Goal: Information Seeking & Learning: Check status

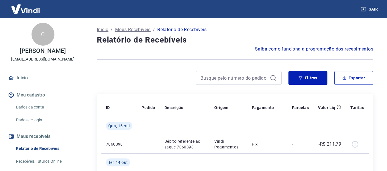
click at [272, 76] on icon at bounding box center [273, 78] width 7 height 7
click at [314, 79] on button "Filtros" at bounding box center [307, 78] width 39 height 14
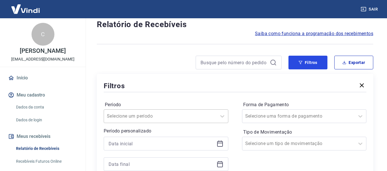
scroll to position [29, 0]
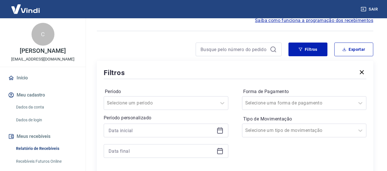
click at [221, 131] on icon at bounding box center [219, 130] width 7 height 7
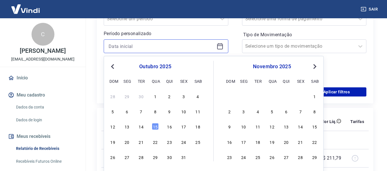
scroll to position [114, 0]
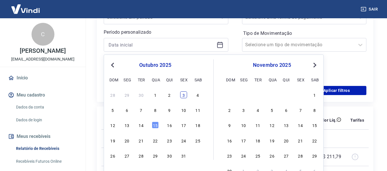
click at [185, 96] on div "3" at bounding box center [183, 95] width 7 height 7
type input "[DATE]"
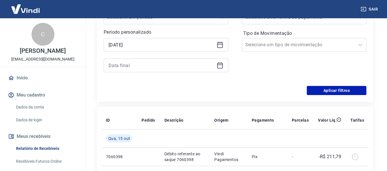
click at [216, 70] on div at bounding box center [166, 66] width 124 height 14
click at [218, 65] on icon at bounding box center [220, 65] width 6 height 1
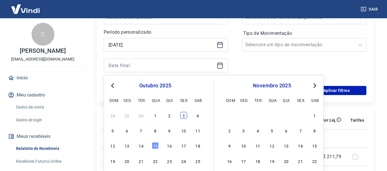
drag, startPoint x: 183, startPoint y: 122, endPoint x: 185, endPoint y: 115, distance: 7.2
click at [183, 122] on div "28 29 30 1 2 3 4 5 6 7 8 9 10 11 12 13 14 15 16 17 18 19 20 21 22 23 24 25 26 2…" at bounding box center [154, 145] width 93 height 69
click at [186, 110] on div "[DATE] dom seg ter qua qui sex sab 28 29 30 1 2 3 4 5 6 7 8 9 10 11 12 13 14 15…" at bounding box center [160, 130] width 105 height 101
click at [180, 117] on div "3" at bounding box center [183, 115] width 7 height 7
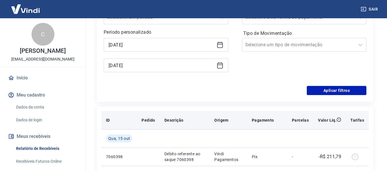
type input "[DATE]"
click at [184, 116] on th "Descrição" at bounding box center [185, 120] width 50 height 18
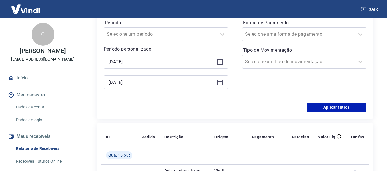
scroll to position [57, 0]
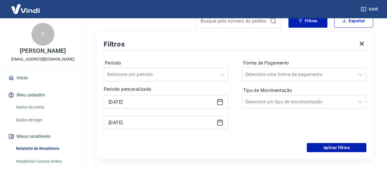
click at [275, 83] on div "Forma de Pagamento Selecione uma forma de pagamento Tipo de Movimentação Seleci…" at bounding box center [304, 98] width 124 height 78
click at [275, 78] on input "Forma de Pagamento" at bounding box center [274, 74] width 58 height 7
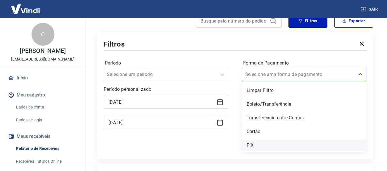
click at [260, 143] on div "PIX" at bounding box center [304, 145] width 124 height 11
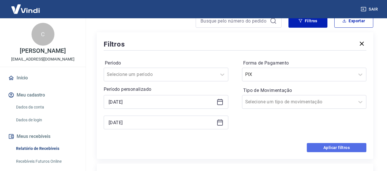
click at [324, 145] on button "Aplicar filtros" at bounding box center [336, 147] width 60 height 9
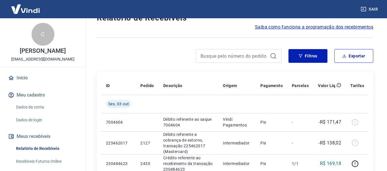
scroll to position [12, 0]
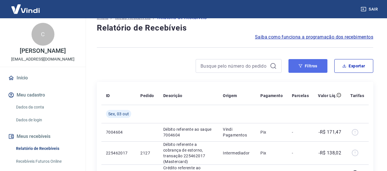
click at [302, 66] on icon "button" at bounding box center [300, 66] width 4 height 4
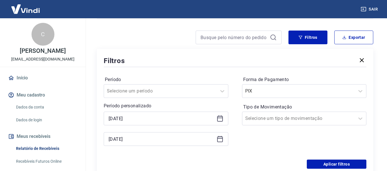
click at [222, 119] on icon at bounding box center [220, 119] width 6 height 6
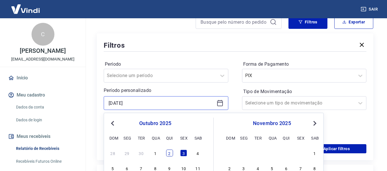
scroll to position [69, 0]
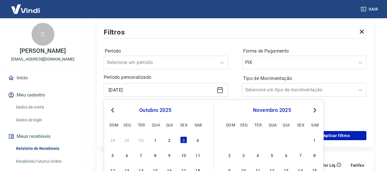
click at [169, 135] on div "[DATE] dom seg ter qua qui sex sab 28 29 30 1 2 3 4 5 6 7 8 9 10 11 12 13 14 15…" at bounding box center [160, 155] width 105 height 101
click at [169, 143] on div "2" at bounding box center [169, 140] width 7 height 7
type input "[DATE]"
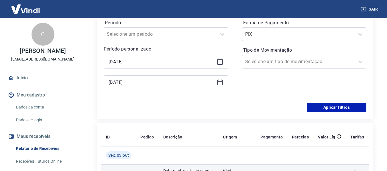
scroll to position [155, 0]
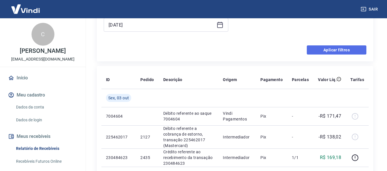
click at [328, 52] on button "Aplicar filtros" at bounding box center [336, 49] width 60 height 9
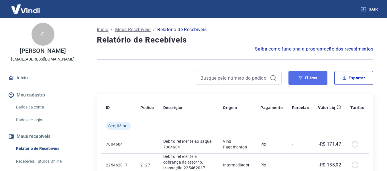
click at [313, 77] on button "Filtros" at bounding box center [307, 78] width 39 height 14
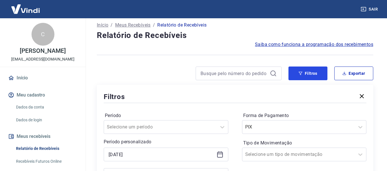
scroll to position [57, 0]
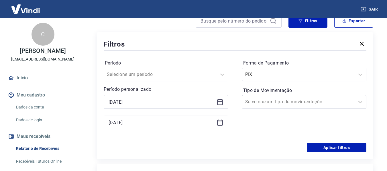
click at [219, 100] on icon at bounding box center [220, 103] width 6 height 6
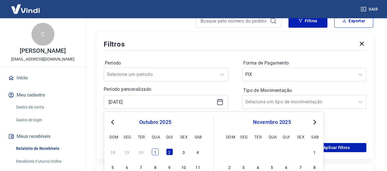
click at [153, 152] on div "1" at bounding box center [155, 152] width 7 height 7
type input "[DATE]"
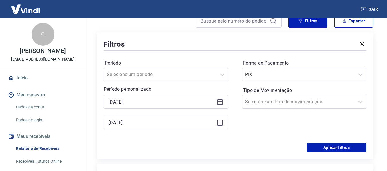
scroll to position [86, 0]
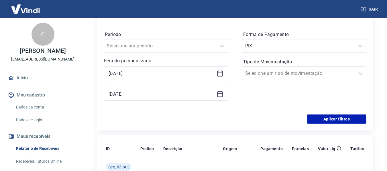
click at [214, 92] on div "[DATE]" at bounding box center [166, 94] width 124 height 14
click at [219, 94] on icon at bounding box center [220, 93] width 6 height 1
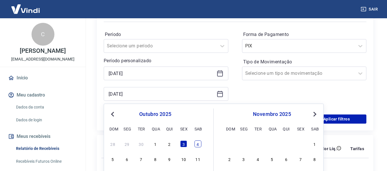
click at [199, 146] on div "4" at bounding box center [197, 144] width 7 height 7
type input "[DATE]"
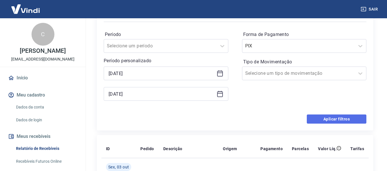
click at [347, 118] on button "Aplicar filtros" at bounding box center [336, 119] width 60 height 9
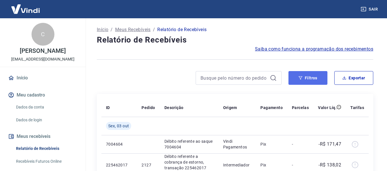
click at [310, 76] on button "Filtros" at bounding box center [307, 78] width 39 height 14
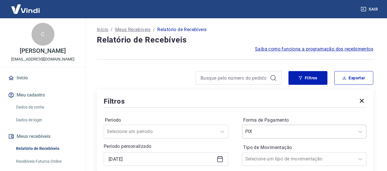
click at [281, 133] on div "PIX" at bounding box center [304, 132] width 124 height 14
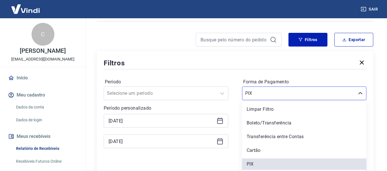
drag, startPoint x: 261, startPoint y: 125, endPoint x: 284, endPoint y: 126, distance: 23.8
click at [261, 125] on div "Boleto/Transferência" at bounding box center [304, 123] width 124 height 11
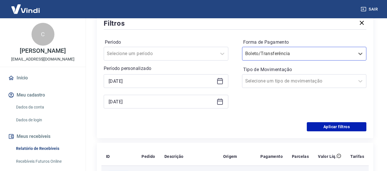
scroll to position [124, 0]
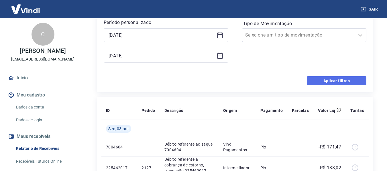
click at [335, 83] on button "Aplicar filtros" at bounding box center [336, 80] width 60 height 9
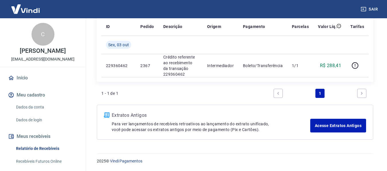
scroll to position [53, 0]
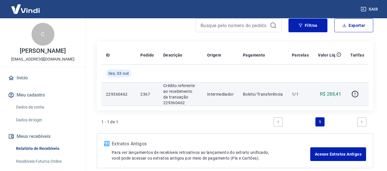
click at [120, 95] on p "229360462" at bounding box center [118, 95] width 25 height 6
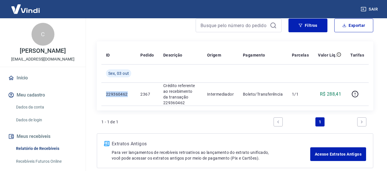
copy p "229360462"
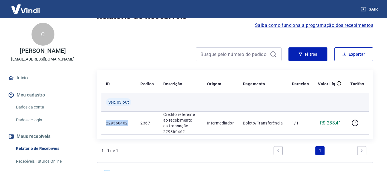
scroll to position [0, 0]
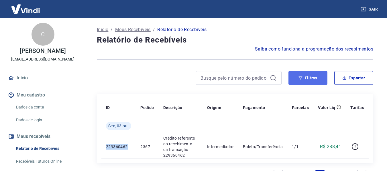
click at [300, 80] on icon "button" at bounding box center [300, 78] width 4 height 4
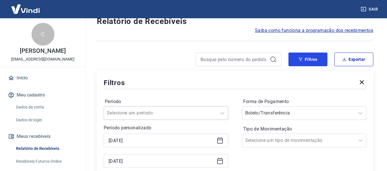
scroll to position [29, 0]
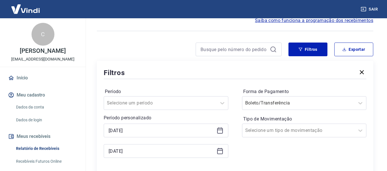
click at [220, 129] on icon at bounding box center [219, 130] width 7 height 7
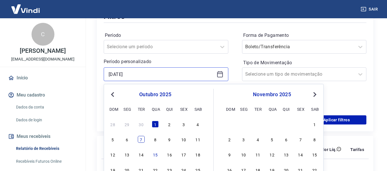
scroll to position [86, 0]
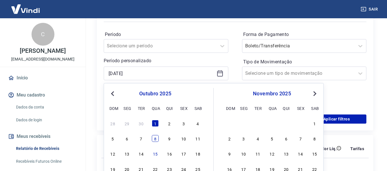
click at [155, 138] on div "8" at bounding box center [155, 138] width 7 height 7
type input "[DATE]"
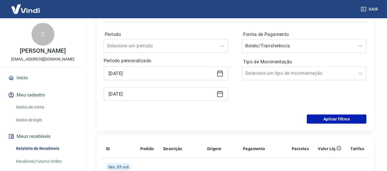
click at [217, 93] on icon at bounding box center [220, 93] width 6 height 1
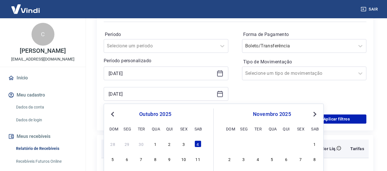
click at [155, 158] on div "8" at bounding box center [155, 159] width 7 height 7
type input "[DATE]"
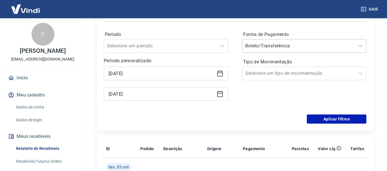
click at [285, 43] on input "Forma de Pagamento" at bounding box center [274, 46] width 58 height 7
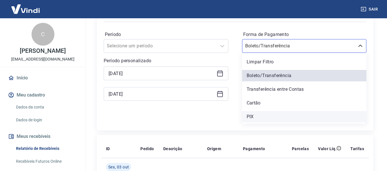
click at [261, 116] on div "PIX" at bounding box center [304, 116] width 124 height 11
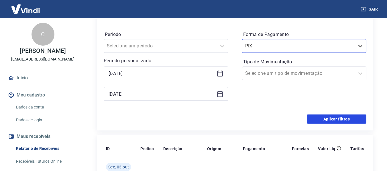
click at [349, 120] on button "Aplicar filtros" at bounding box center [336, 119] width 60 height 9
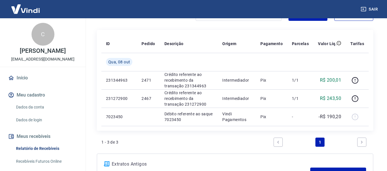
scroll to position [16, 0]
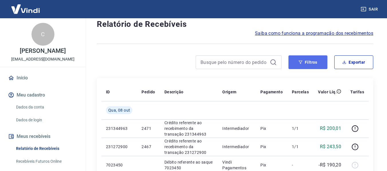
click at [296, 63] on button "Filtros" at bounding box center [307, 63] width 39 height 14
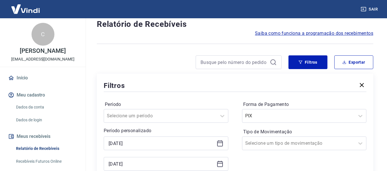
click at [222, 145] on icon at bounding box center [219, 143] width 7 height 7
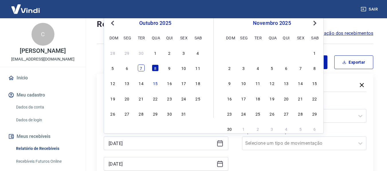
click at [141, 72] on div "7" at bounding box center [141, 68] width 7 height 7
type input "[DATE]"
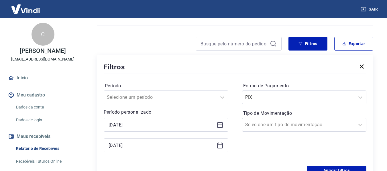
scroll to position [44, 0]
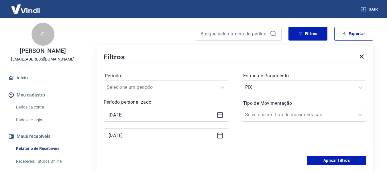
click at [221, 132] on div "[DATE]" at bounding box center [166, 136] width 124 height 14
click at [222, 135] on icon at bounding box center [220, 136] width 6 height 6
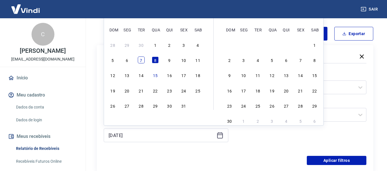
click at [142, 59] on div "7" at bounding box center [141, 60] width 7 height 7
type input "[DATE]"
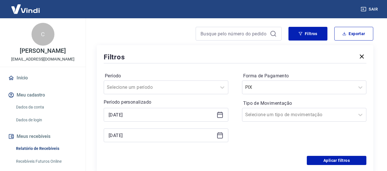
click at [314, 41] on div "Filtros Exportar Filtros Período Selecione um período Período personalizado Sel…" at bounding box center [235, 99] width 276 height 145
click at [315, 37] on button "Filtros" at bounding box center [307, 34] width 39 height 14
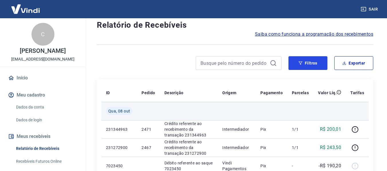
scroll to position [15, 0]
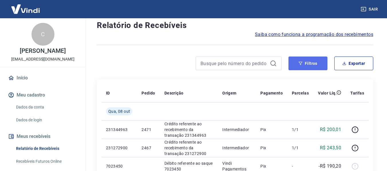
click at [302, 66] on button "Filtros" at bounding box center [307, 64] width 39 height 14
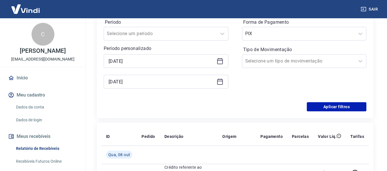
scroll to position [100, 0]
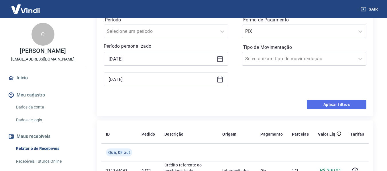
click at [316, 103] on button "Aplicar filtros" at bounding box center [336, 104] width 60 height 9
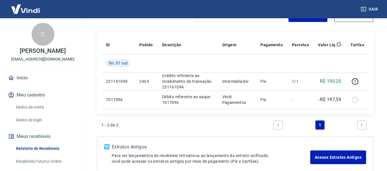
scroll to position [55, 0]
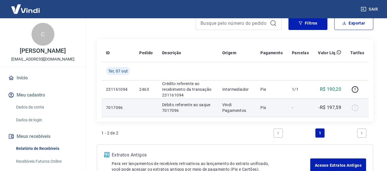
click at [114, 105] on p "7017096" at bounding box center [118, 108] width 24 height 6
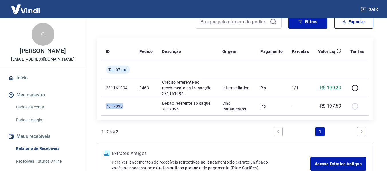
scroll to position [29, 0]
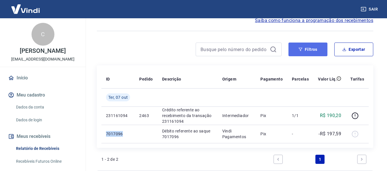
drag, startPoint x: 297, startPoint y: 47, endPoint x: 292, endPoint y: 51, distance: 6.5
click at [298, 47] on button "Filtros" at bounding box center [307, 50] width 39 height 14
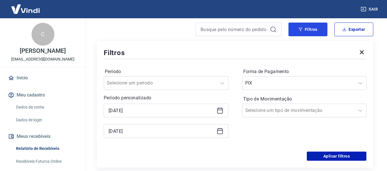
scroll to position [57, 0]
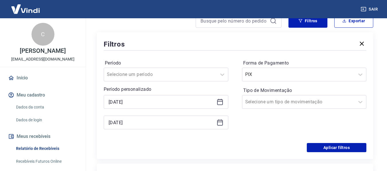
click at [221, 98] on div "[DATE]" at bounding box center [166, 102] width 124 height 14
click at [221, 101] on icon at bounding box center [219, 102] width 7 height 7
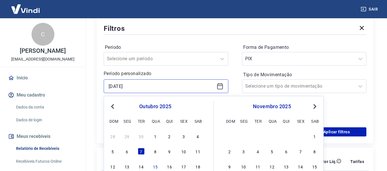
scroll to position [86, 0]
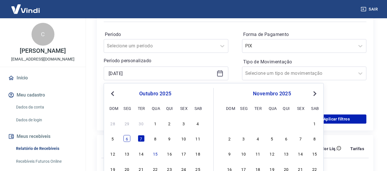
click at [126, 142] on div "6" at bounding box center [126, 138] width 7 height 7
type input "[DATE]"
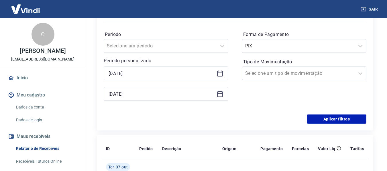
click at [221, 95] on icon at bounding box center [219, 94] width 7 height 7
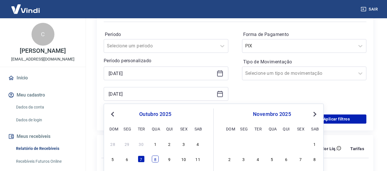
drag, startPoint x: 160, startPoint y: 156, endPoint x: 152, endPoint y: 159, distance: 8.4
click at [160, 157] on div "5 6 7 8 9 10 11" at bounding box center [154, 159] width 93 height 8
click at [155, 159] on div "8" at bounding box center [155, 159] width 7 height 7
type input "[DATE]"
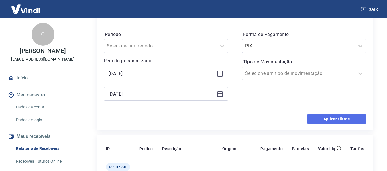
click at [334, 119] on button "Aplicar filtros" at bounding box center [336, 119] width 60 height 9
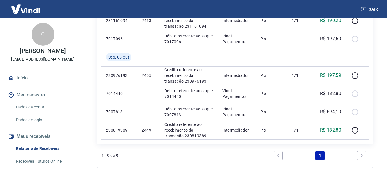
scroll to position [200, 0]
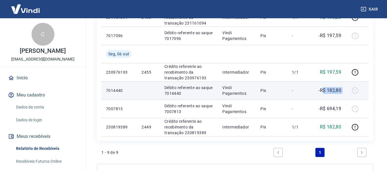
drag, startPoint x: 337, startPoint y: 90, endPoint x: 346, endPoint y: 92, distance: 9.0
click at [346, 92] on tr "7014440 Débito referente ao saque 7014440 Vindi Pagamentos Pix - -R$ 182,80" at bounding box center [234, 91] width 267 height 18
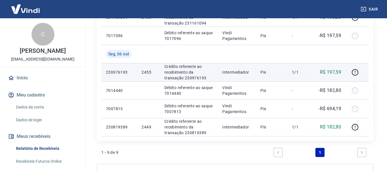
click at [329, 72] on p "R$ 197,59" at bounding box center [330, 72] width 21 height 7
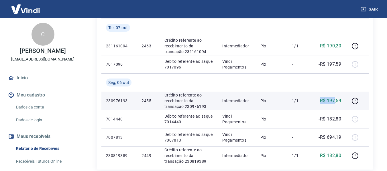
drag, startPoint x: 321, startPoint y: 103, endPoint x: 335, endPoint y: 103, distance: 14.6
click at [335, 103] on p "R$ 197,59" at bounding box center [330, 101] width 21 height 7
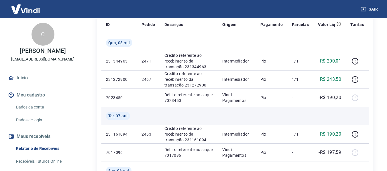
scroll to position [94, 0]
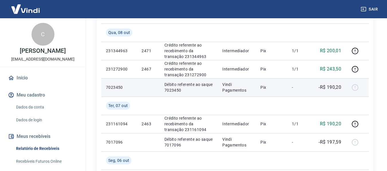
click at [115, 85] on p "7023450" at bounding box center [119, 88] width 26 height 6
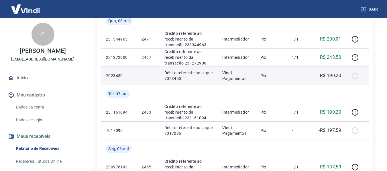
scroll to position [95, 0]
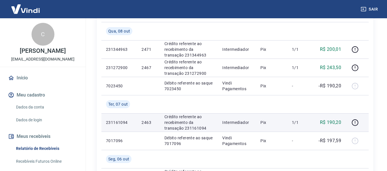
click at [118, 124] on p "231161094" at bounding box center [119, 123] width 26 height 6
click at [118, 123] on p "231161094" at bounding box center [119, 123] width 26 height 6
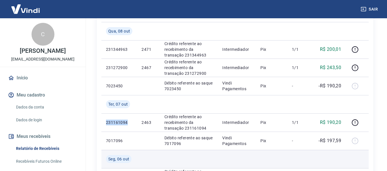
copy p "231161094"
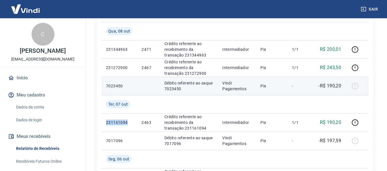
click at [229, 90] on p "Vindi Pagamentos" at bounding box center [236, 85] width 29 height 11
